Goal: Information Seeking & Learning: Learn about a topic

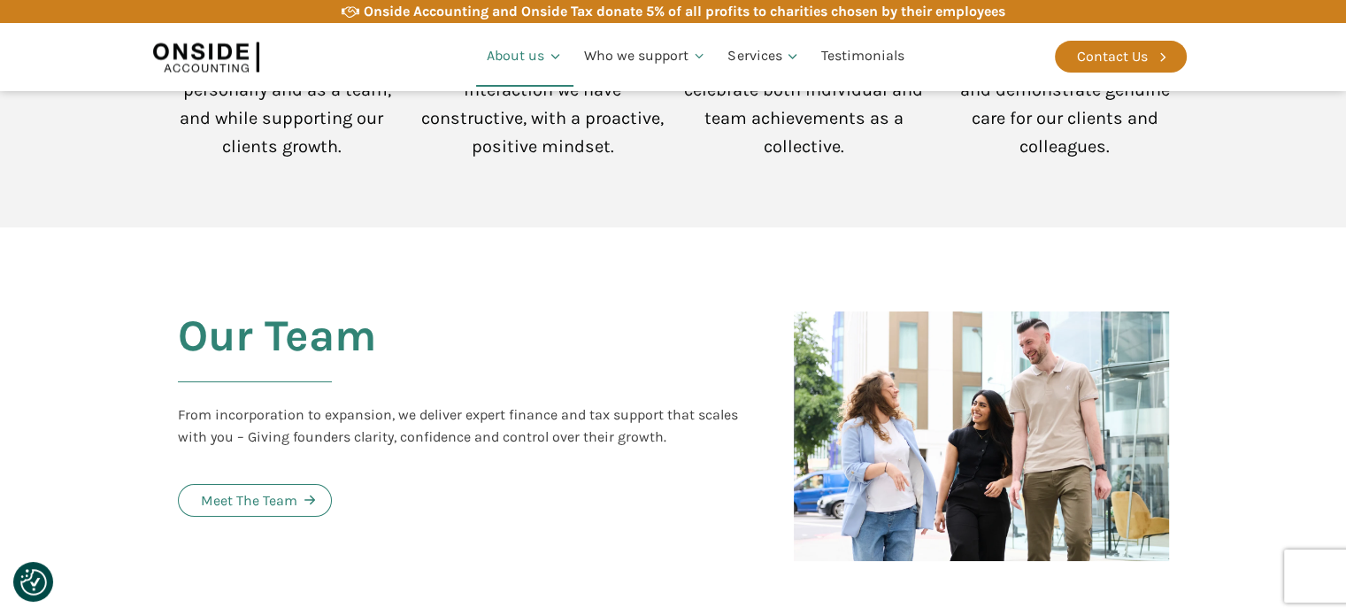
scroll to position [1703, 0]
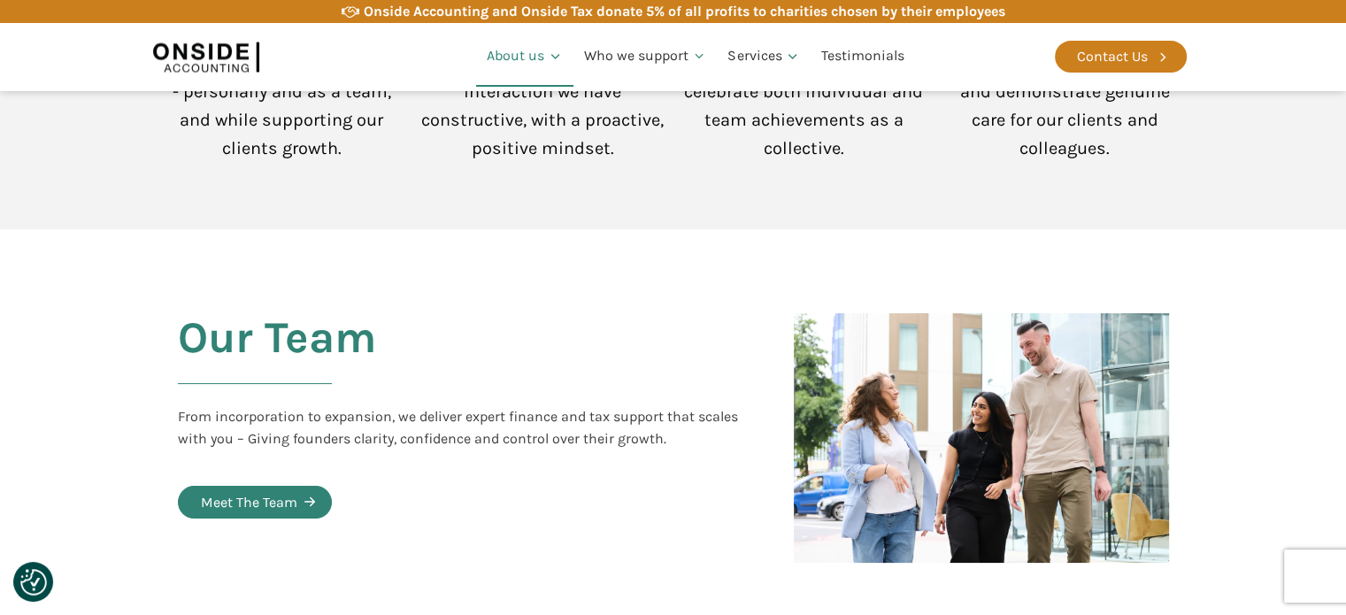
click at [283, 491] on div "Meet The Team" at bounding box center [249, 502] width 96 height 23
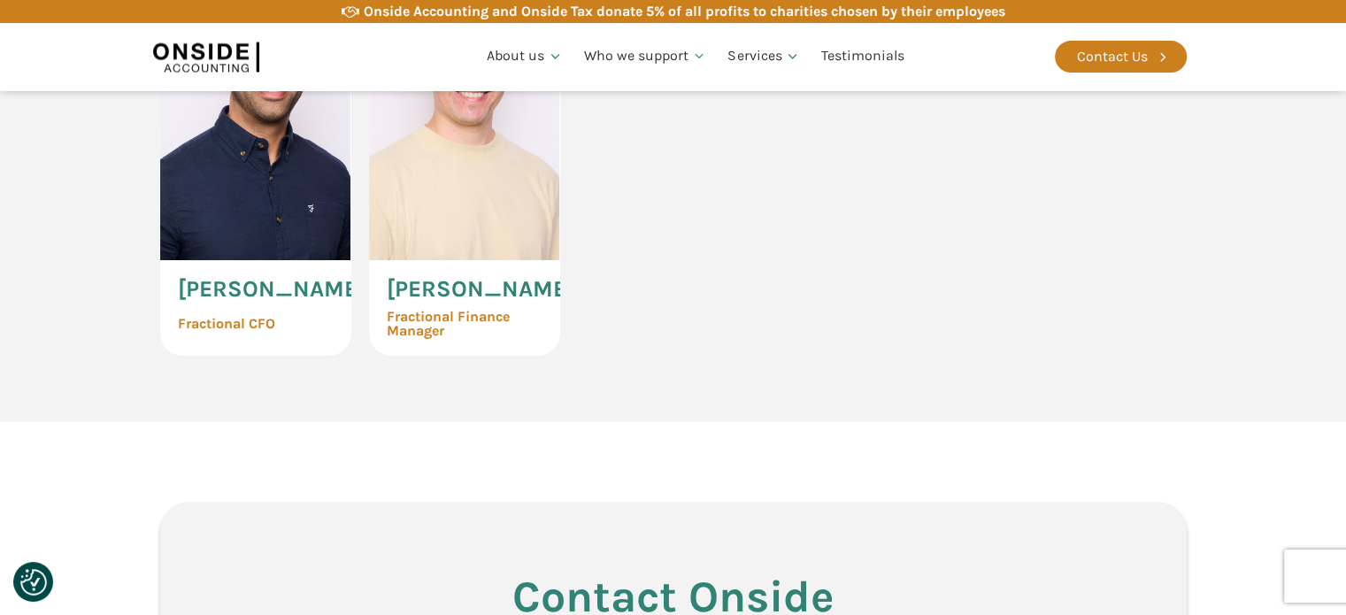
scroll to position [4248, 0]
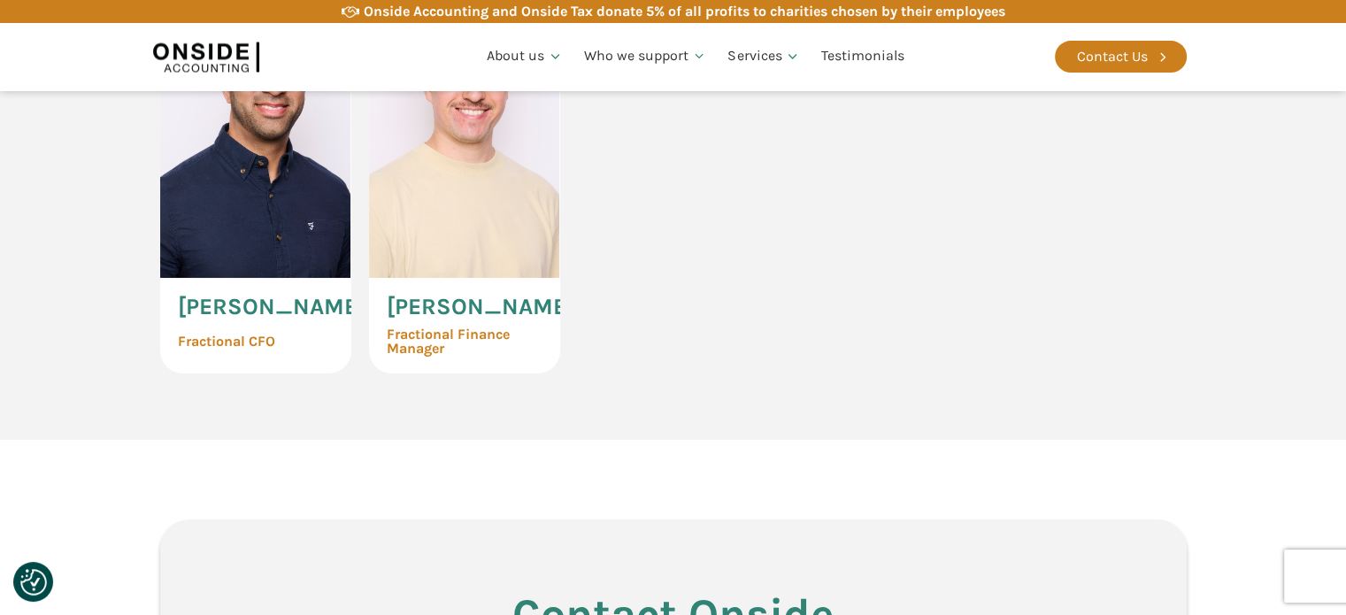
drag, startPoint x: 1108, startPoint y: 347, endPoint x: 661, endPoint y: 437, distance: 455.9
click at [661, 373] on div "[PERSON_NAME] Fractional CFO [PERSON_NAME] Fractional Finance Manager" at bounding box center [673, 182] width 1027 height 382
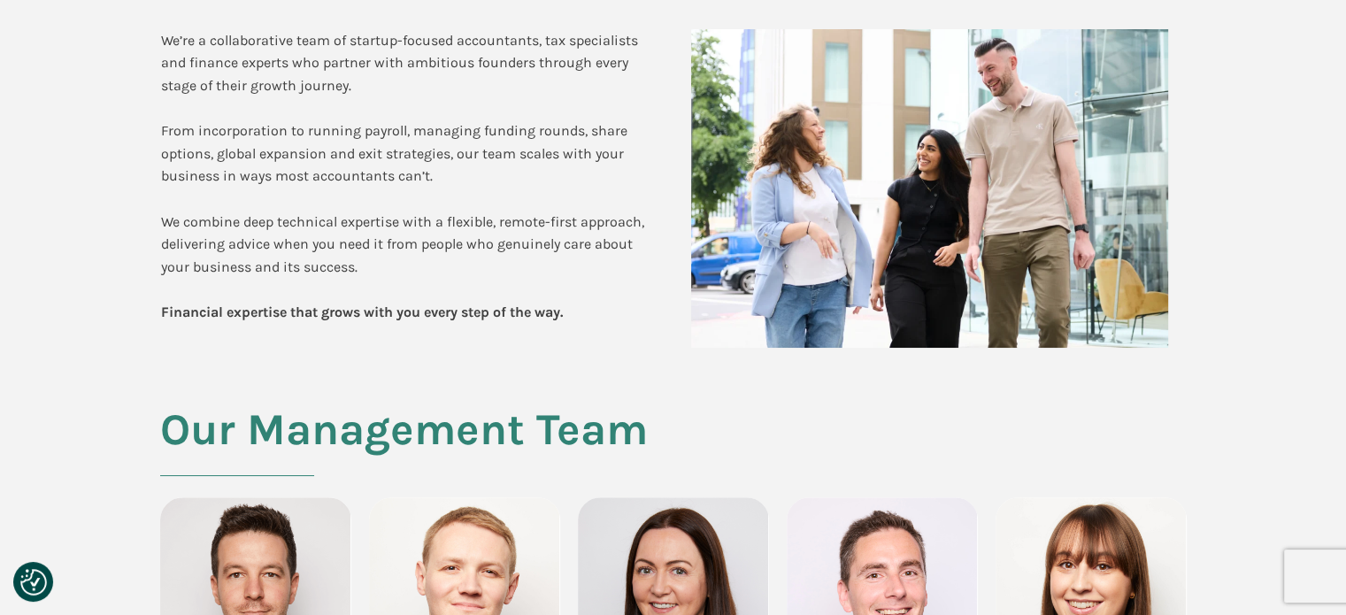
scroll to position [0, 0]
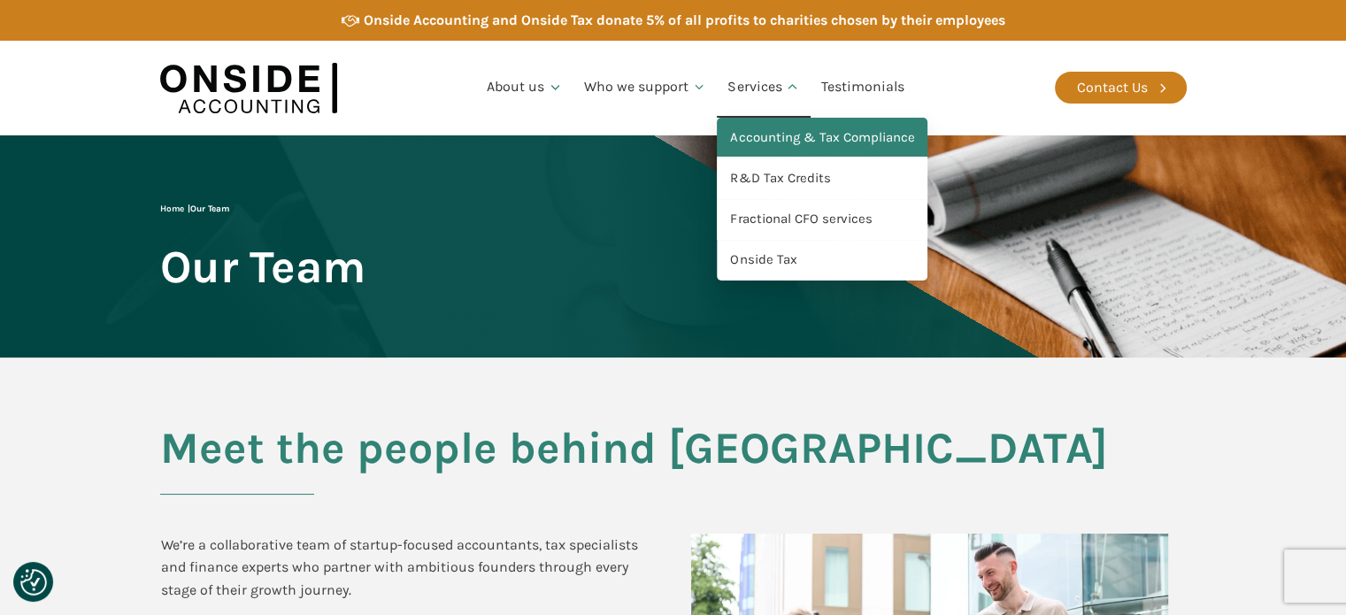
click at [783, 130] on link "Accounting & Tax Compliance" at bounding box center [822, 138] width 211 height 41
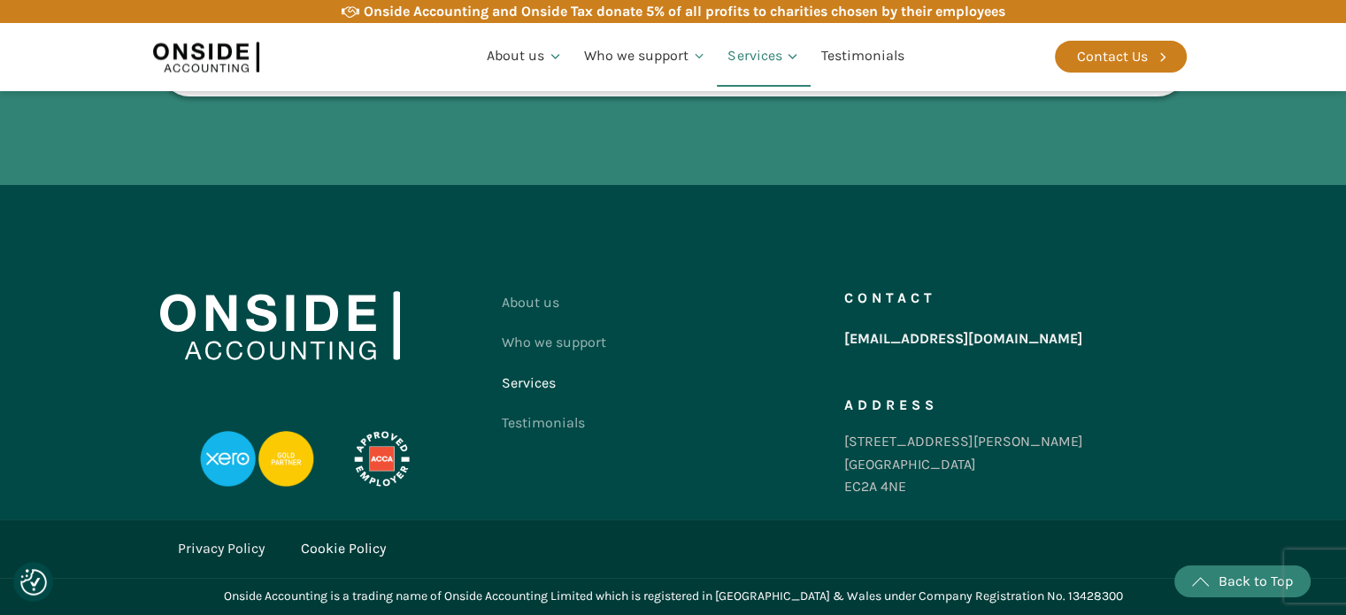
scroll to position [3218, 0]
